Goal: Task Accomplishment & Management: Complete application form

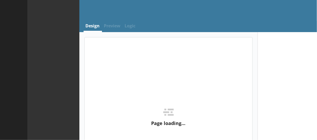
select select "ref_p_end_date"
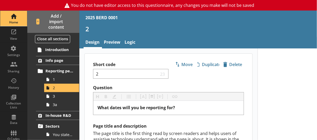
click at [13, 22] on div "Home" at bounding box center [13, 22] width 18 height 4
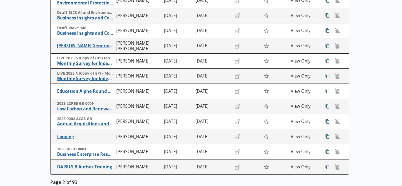
scroll to position [107, 0]
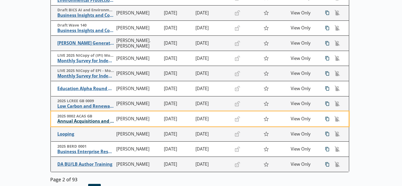
click at [88, 123] on span "Annual Acquisitions and Disposals of Capital Assets" at bounding box center [85, 122] width 57 height 6
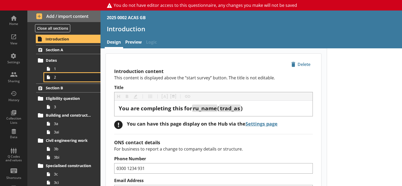
click at [57, 73] on link "2" at bounding box center [72, 77] width 56 height 8
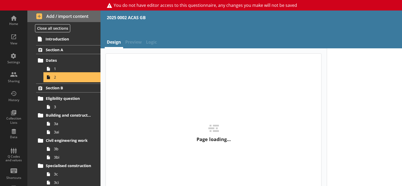
type textarea "x"
select select "ref_p_end_date"
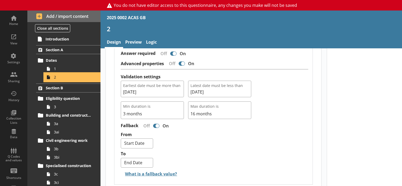
scroll to position [511, 0]
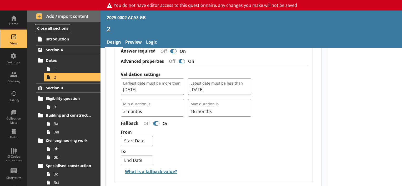
click at [10, 35] on div "View" at bounding box center [13, 39] width 18 height 18
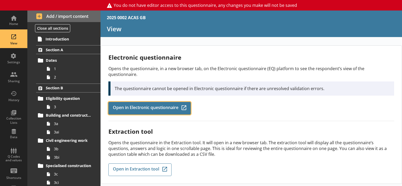
click at [133, 105] on span "Open in Electronic questionnaire" at bounding box center [145, 108] width 65 height 6
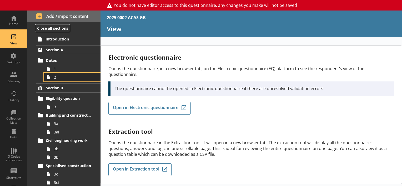
click at [60, 79] on span "2" at bounding box center [73, 77] width 39 height 5
type textarea "x"
select select "ref_p_end_date"
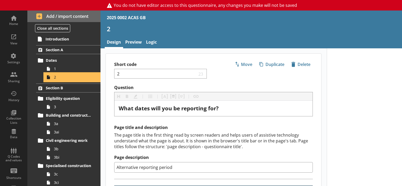
type textarea "x"
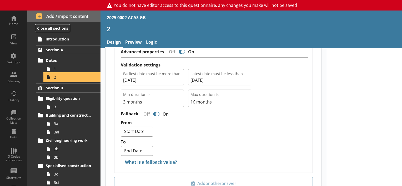
scroll to position [519, 0]
